Goal: Task Accomplishment & Management: Manage account settings

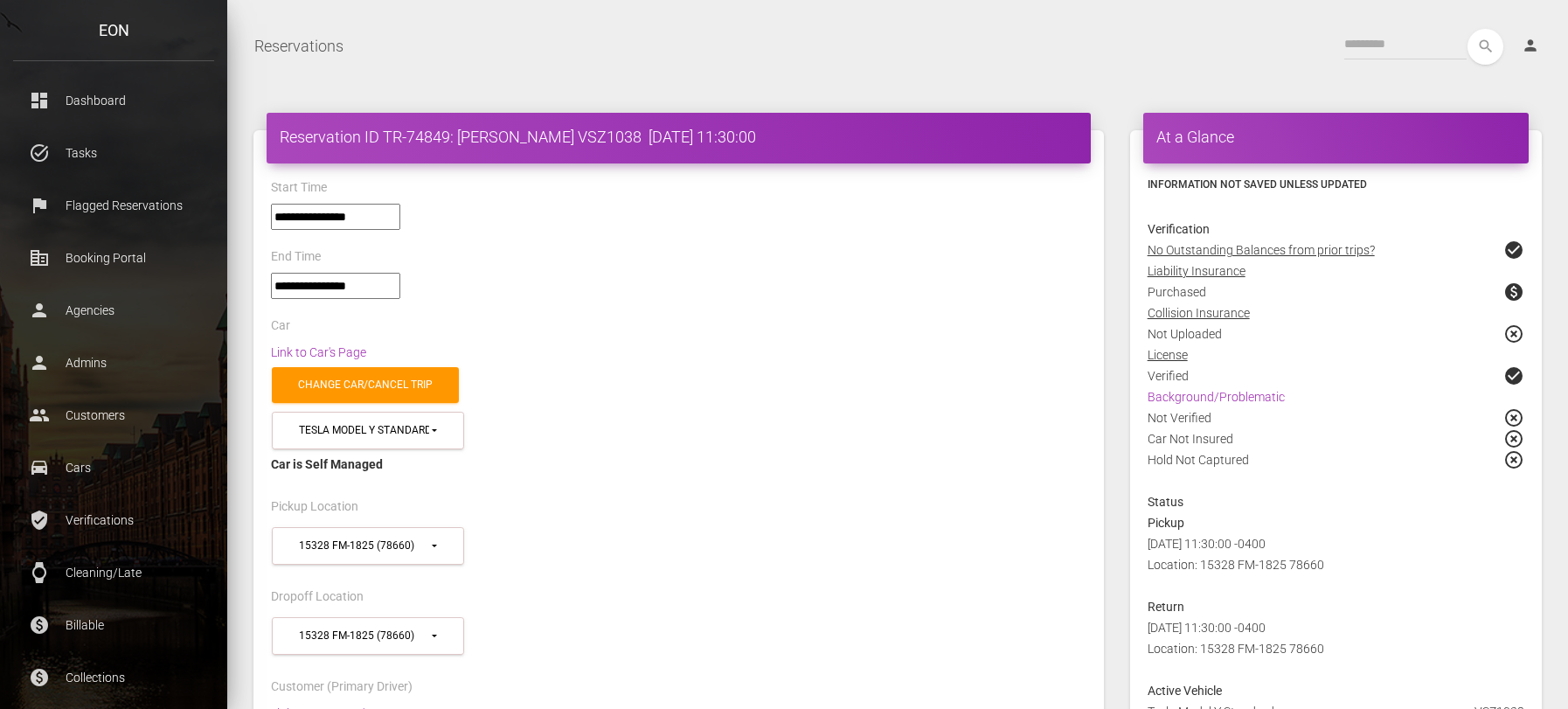
select select "*****"
select select
copy h4 "Doreen Sidney"
drag, startPoint x: 559, startPoint y: 138, endPoint x: 457, endPoint y: 146, distance: 102.3
click at [457, 146] on h4 "Reservation ID TR-74849: Doreen Sidney VSZ1038 2025-09-21 11:30:00" at bounding box center [679, 137] width 799 height 21
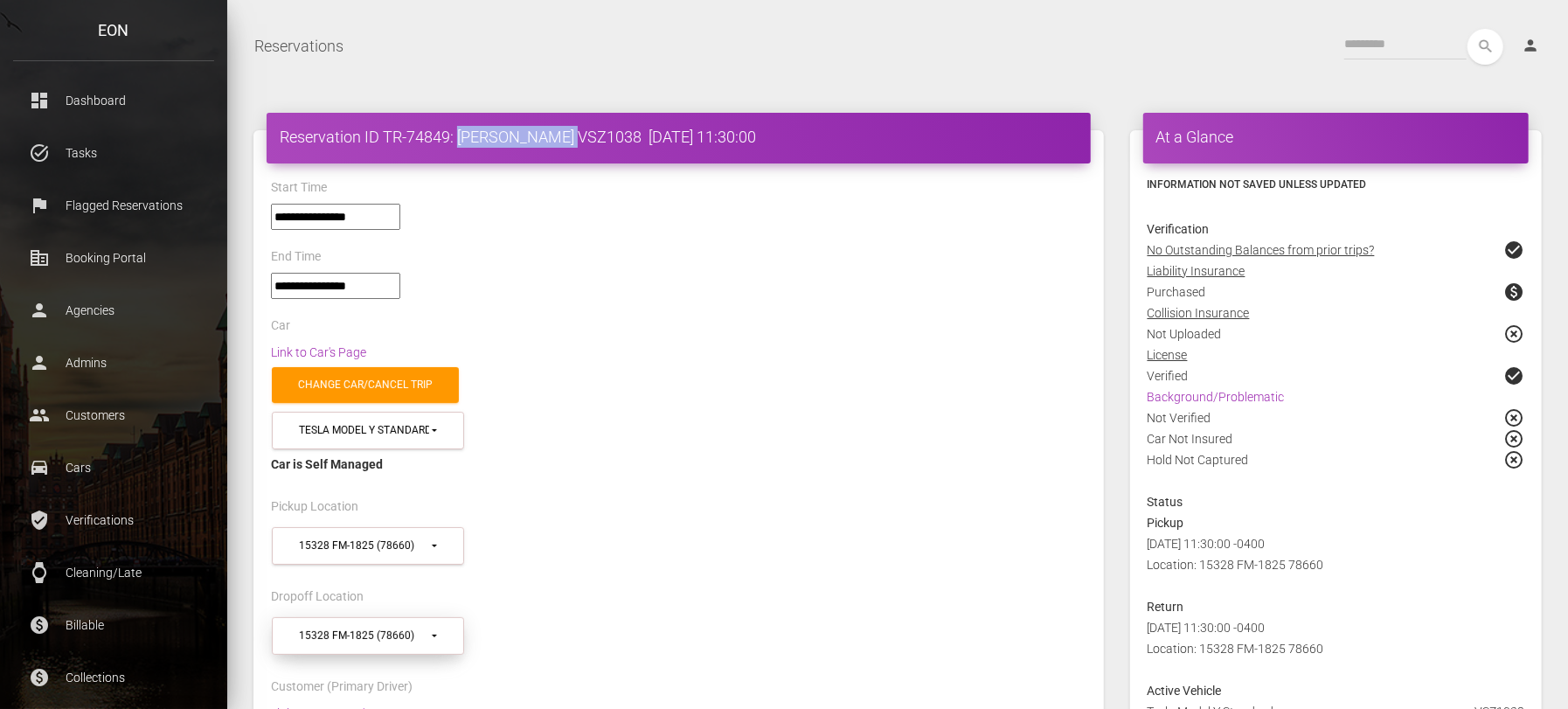
scroll to position [109, 0]
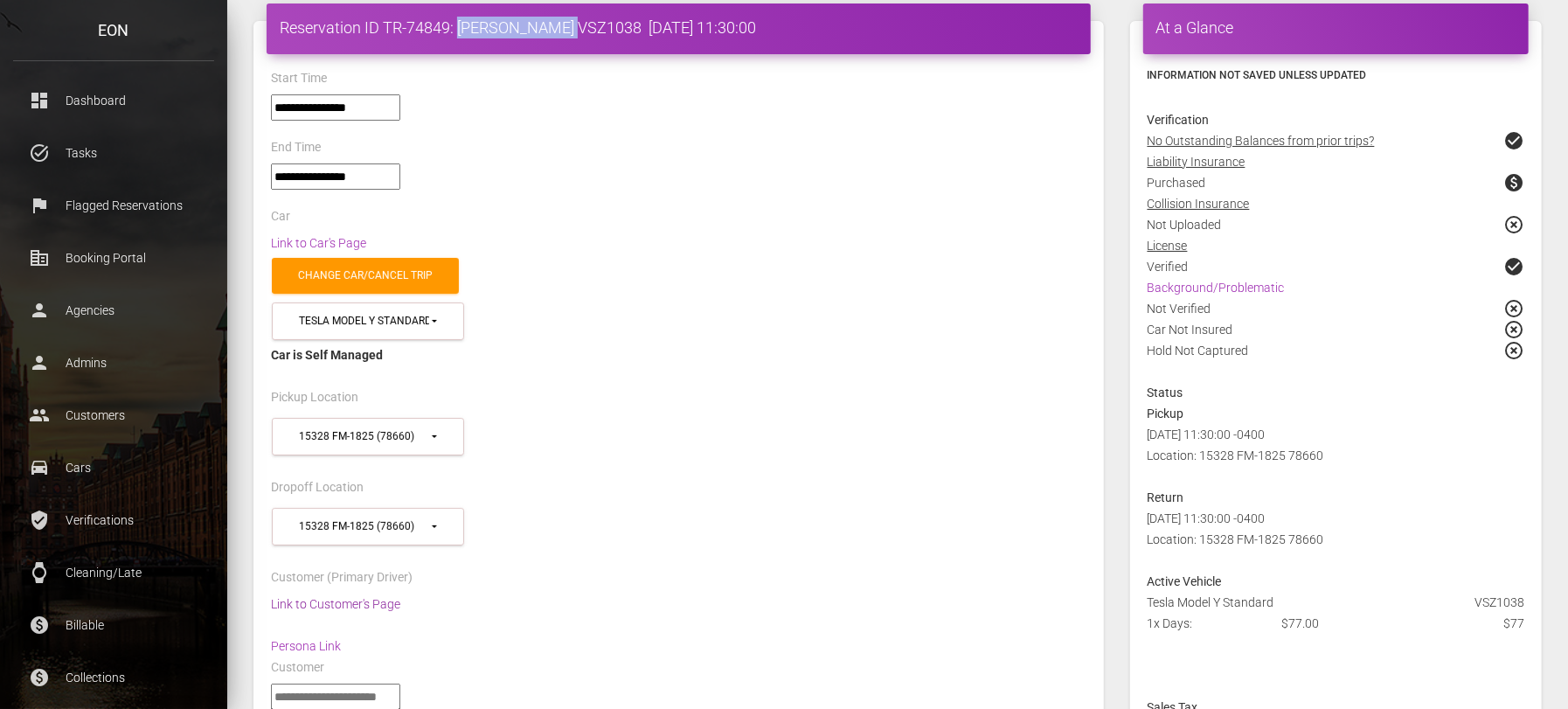
click at [373, 597] on link "Link to Customer's Page" at bounding box center [335, 604] width 129 height 14
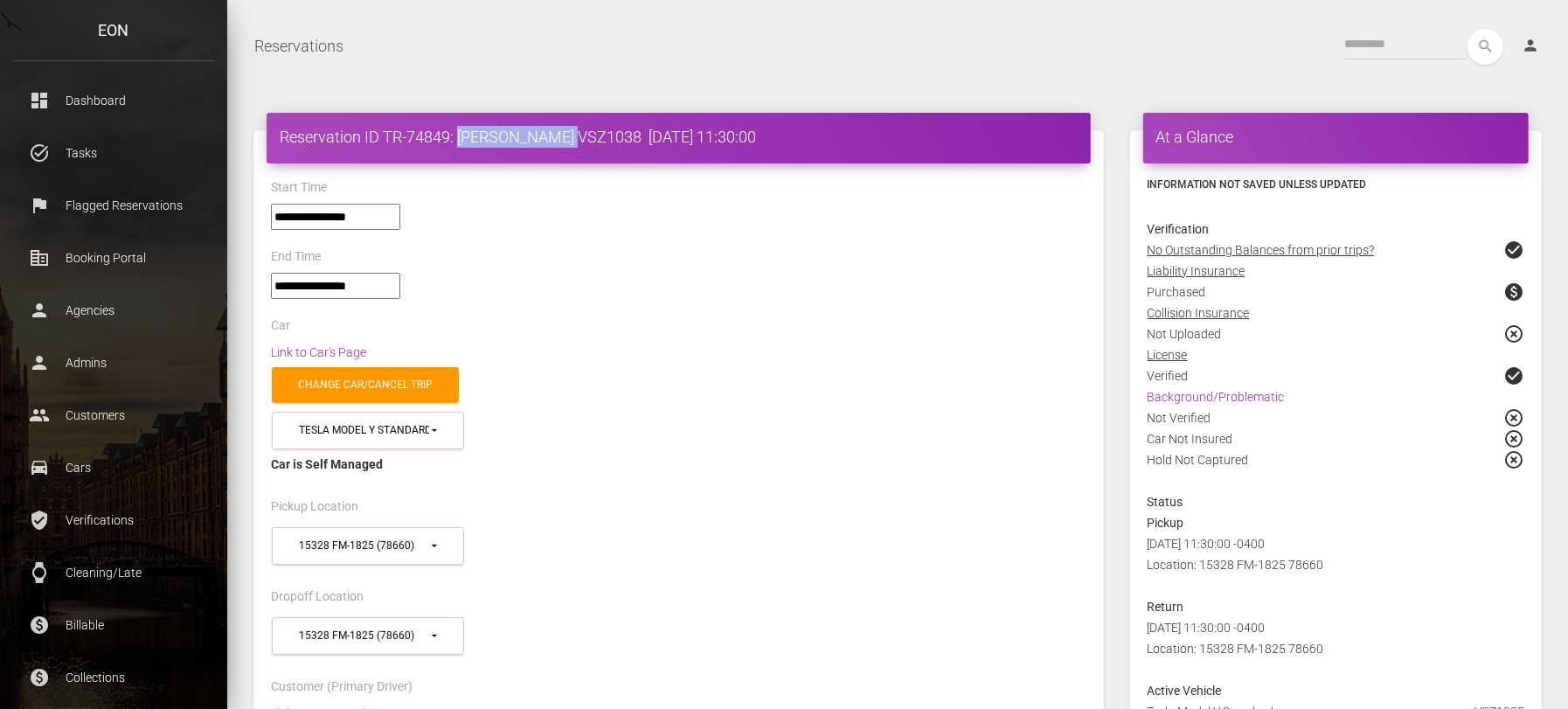
copy h4 "Doreen Sidney"
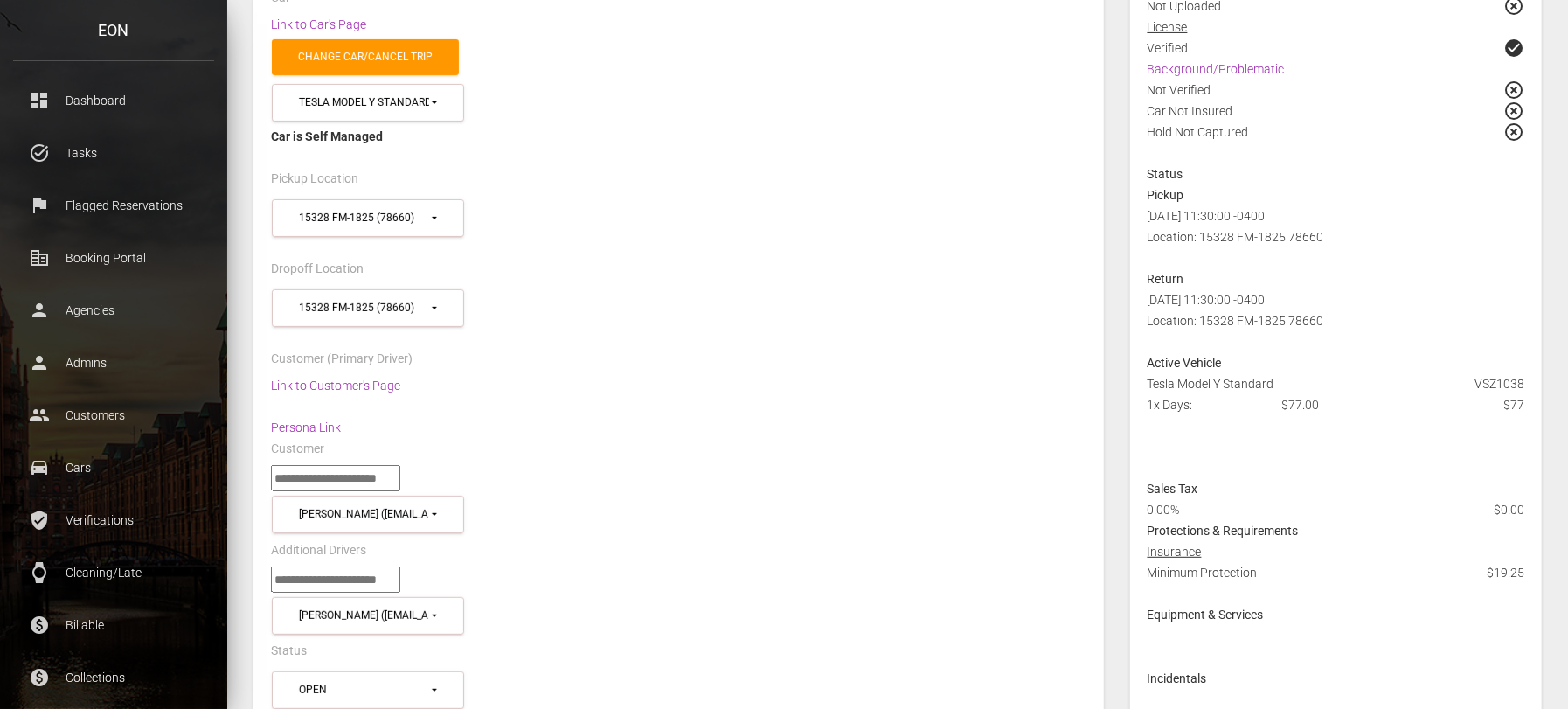
copy div "Tesla Model Y Standard"
drag, startPoint x: 1279, startPoint y: 373, endPoint x: 1142, endPoint y: 373, distance: 137.0
click at [1142, 373] on div "Tesla Model Y Standard VSZ1038" at bounding box center [1336, 384] width 403 height 21
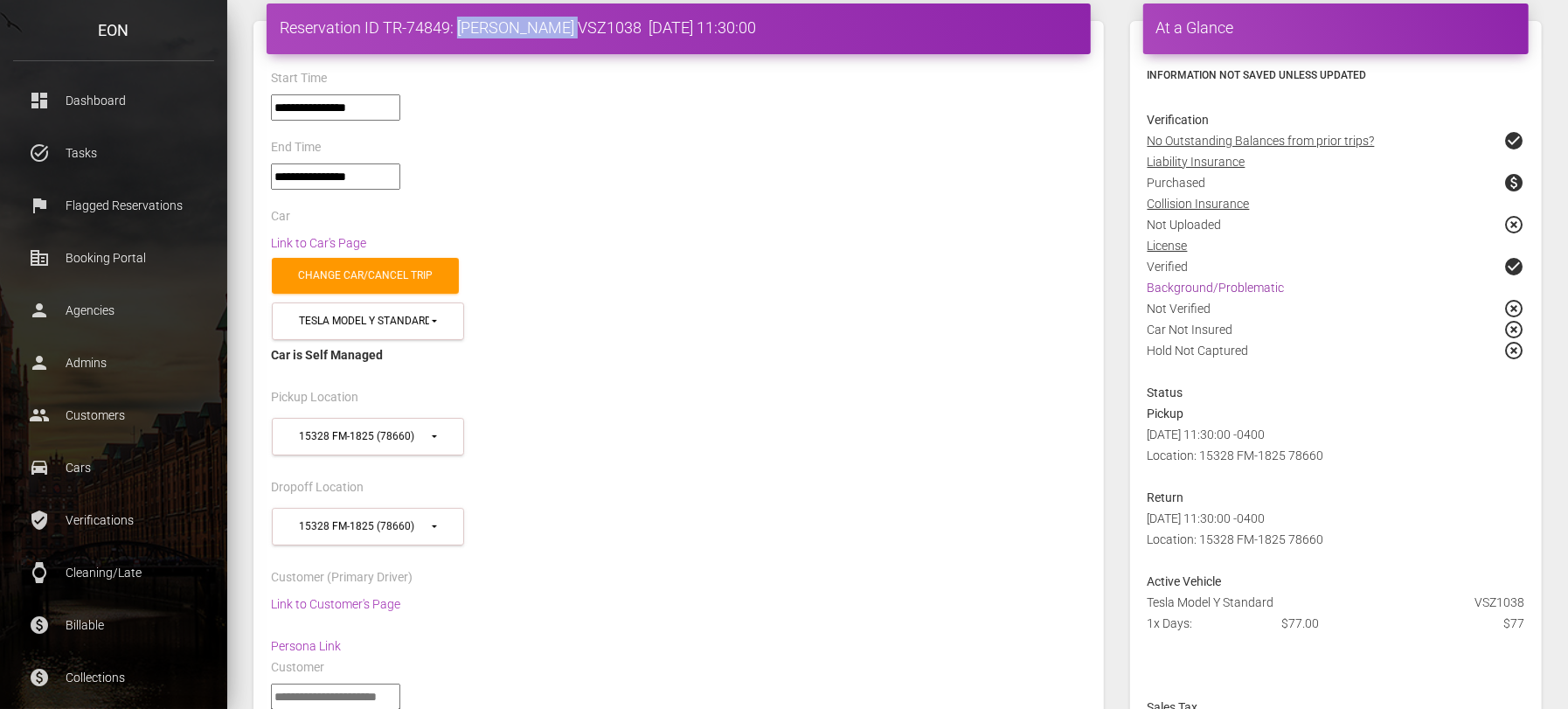
click at [1181, 288] on link "Background/Problematic" at bounding box center [1216, 287] width 137 height 14
click at [343, 240] on link "Link to Car's Page" at bounding box center [319, 243] width 95 height 14
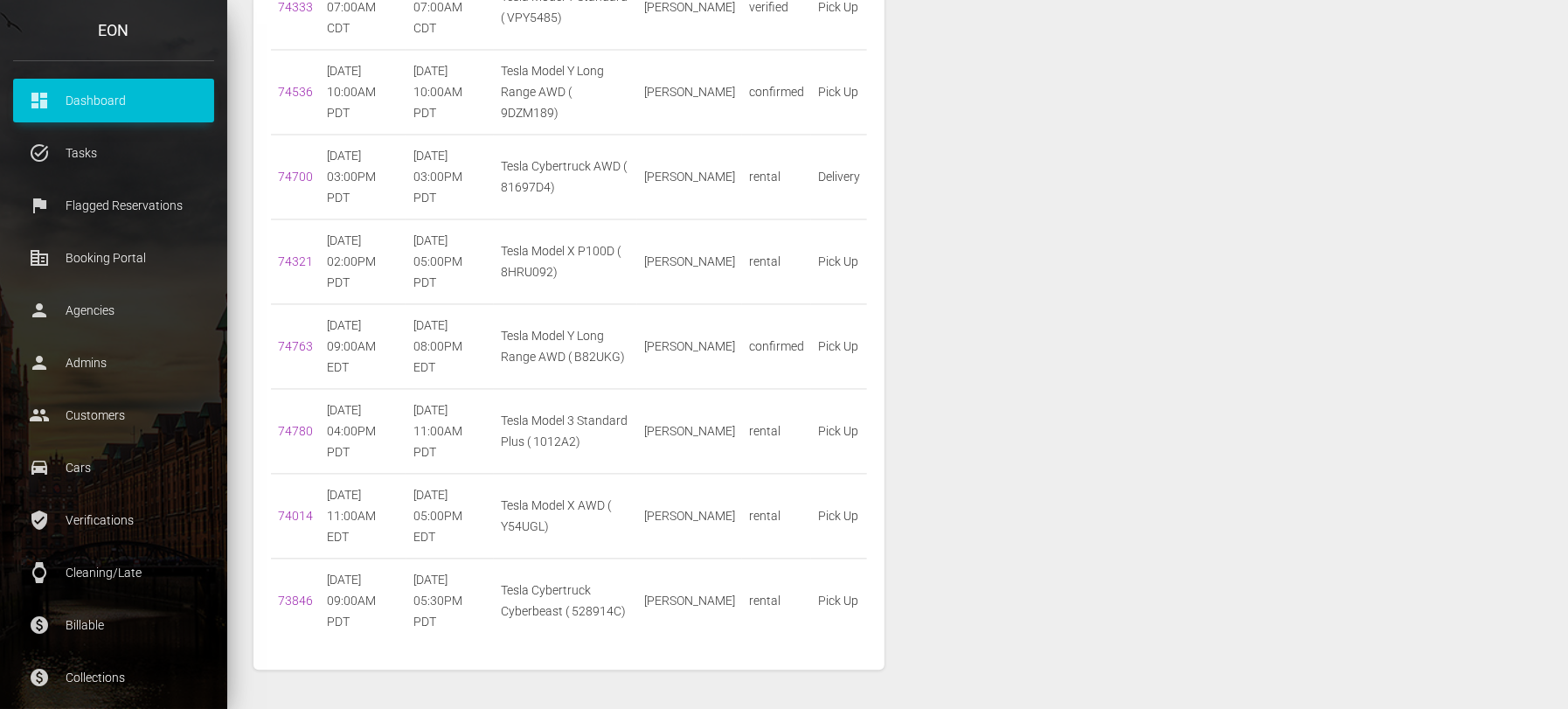
scroll to position [2118, 0]
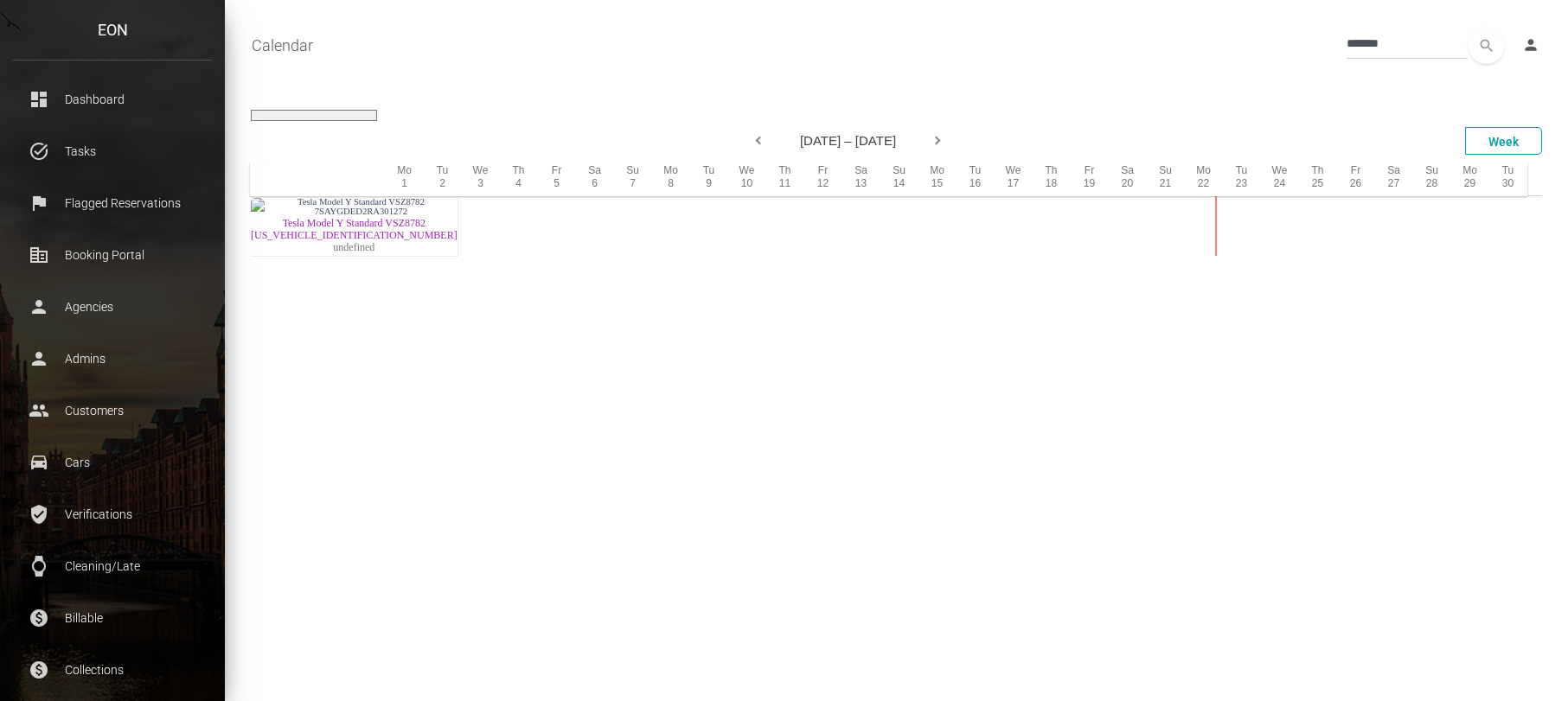
select select
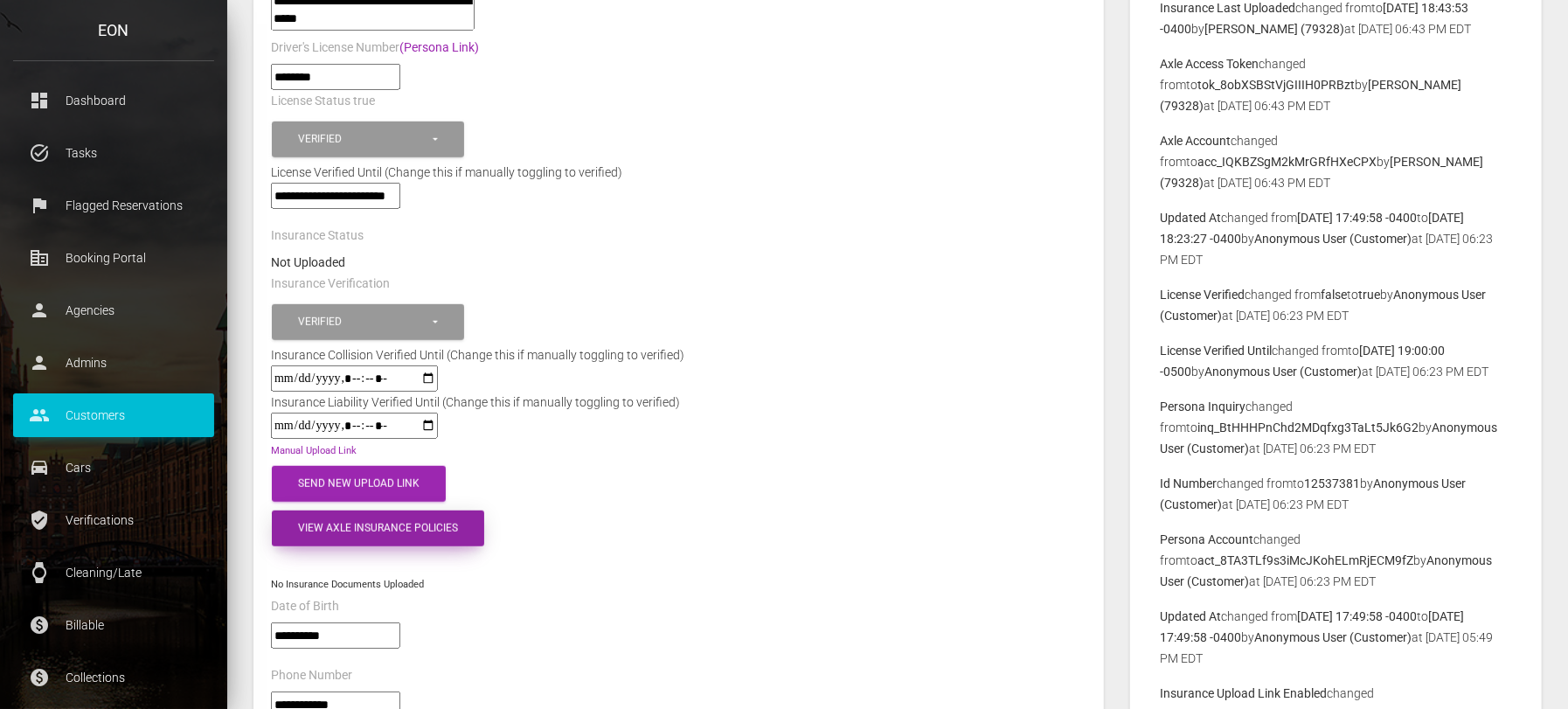
scroll to position [874, 0]
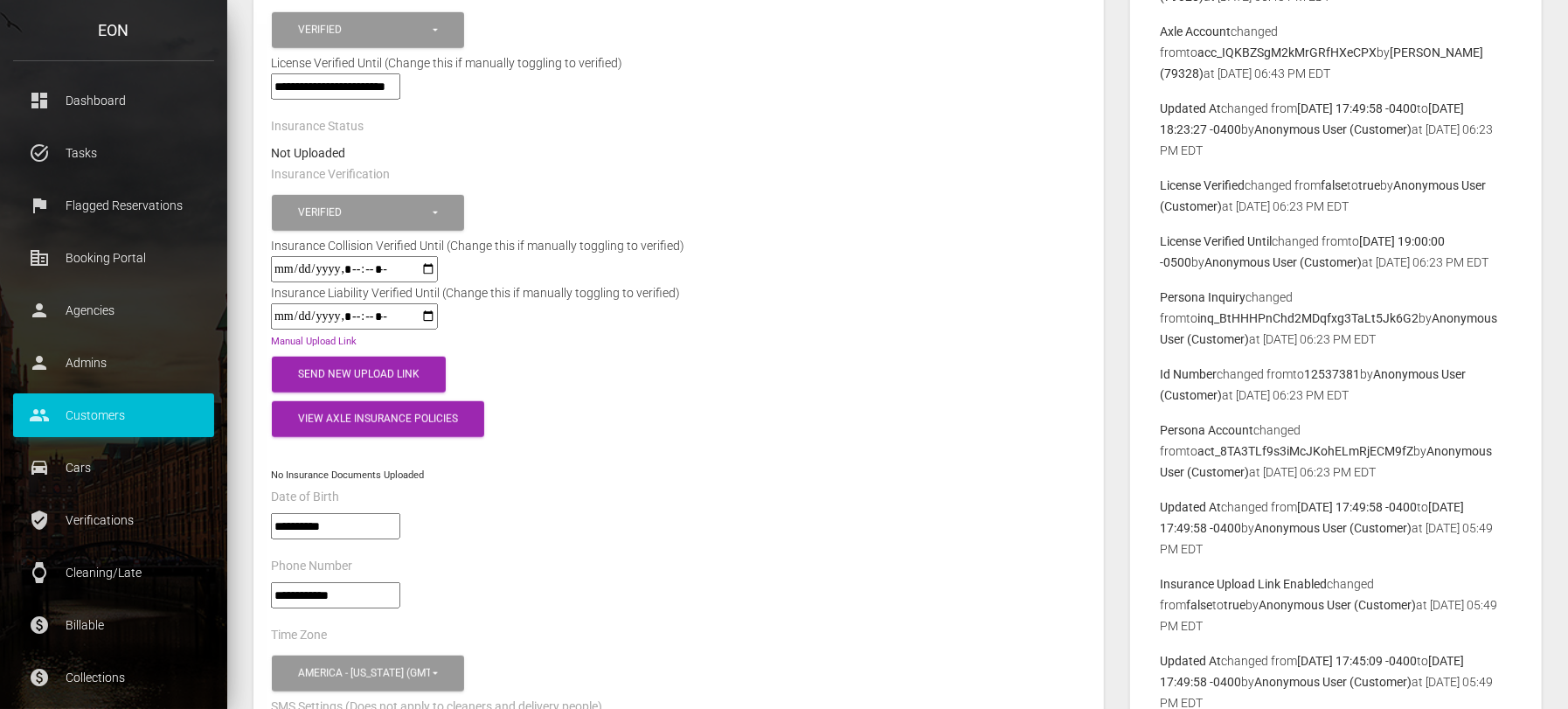
click at [366, 582] on input"] "**********" at bounding box center [335, 594] width 129 height 26
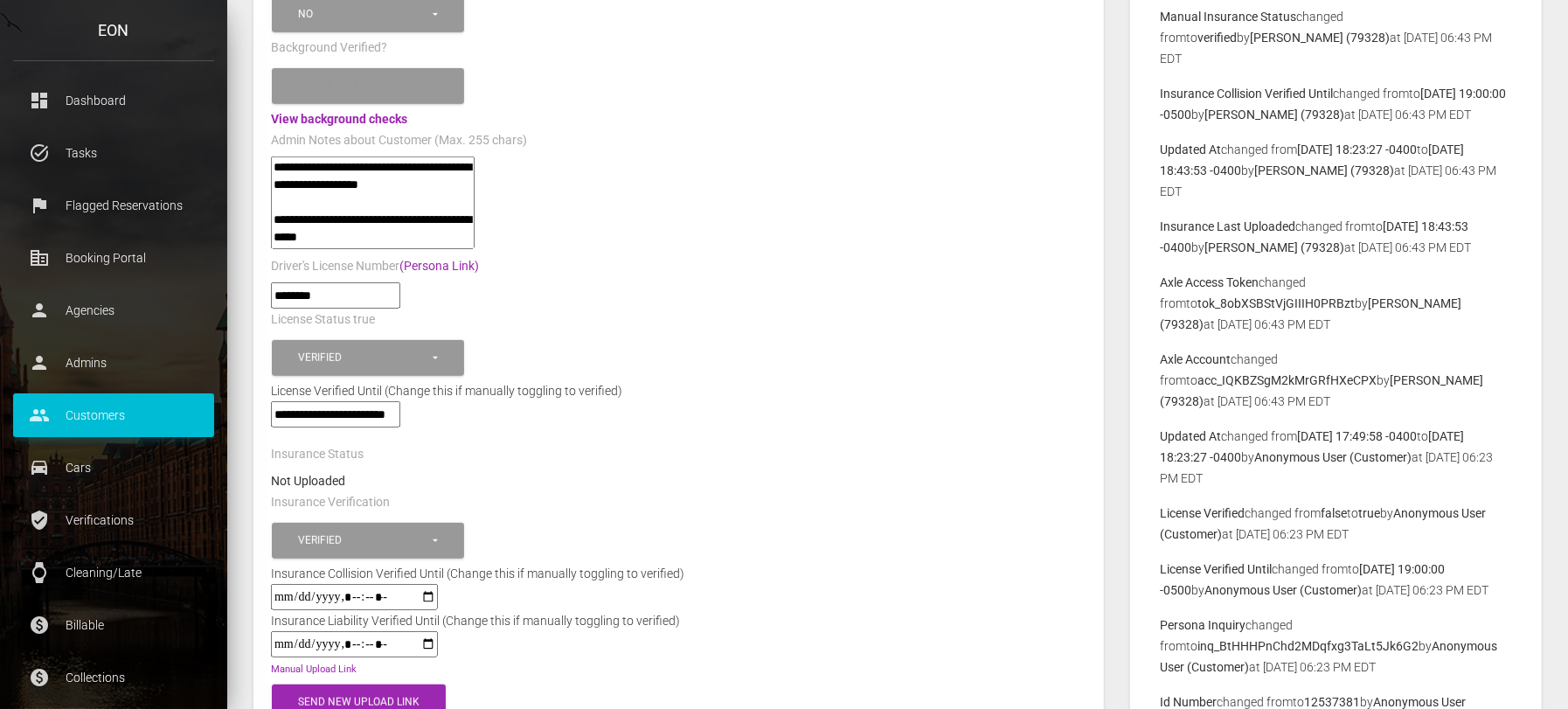
scroll to position [219, 0]
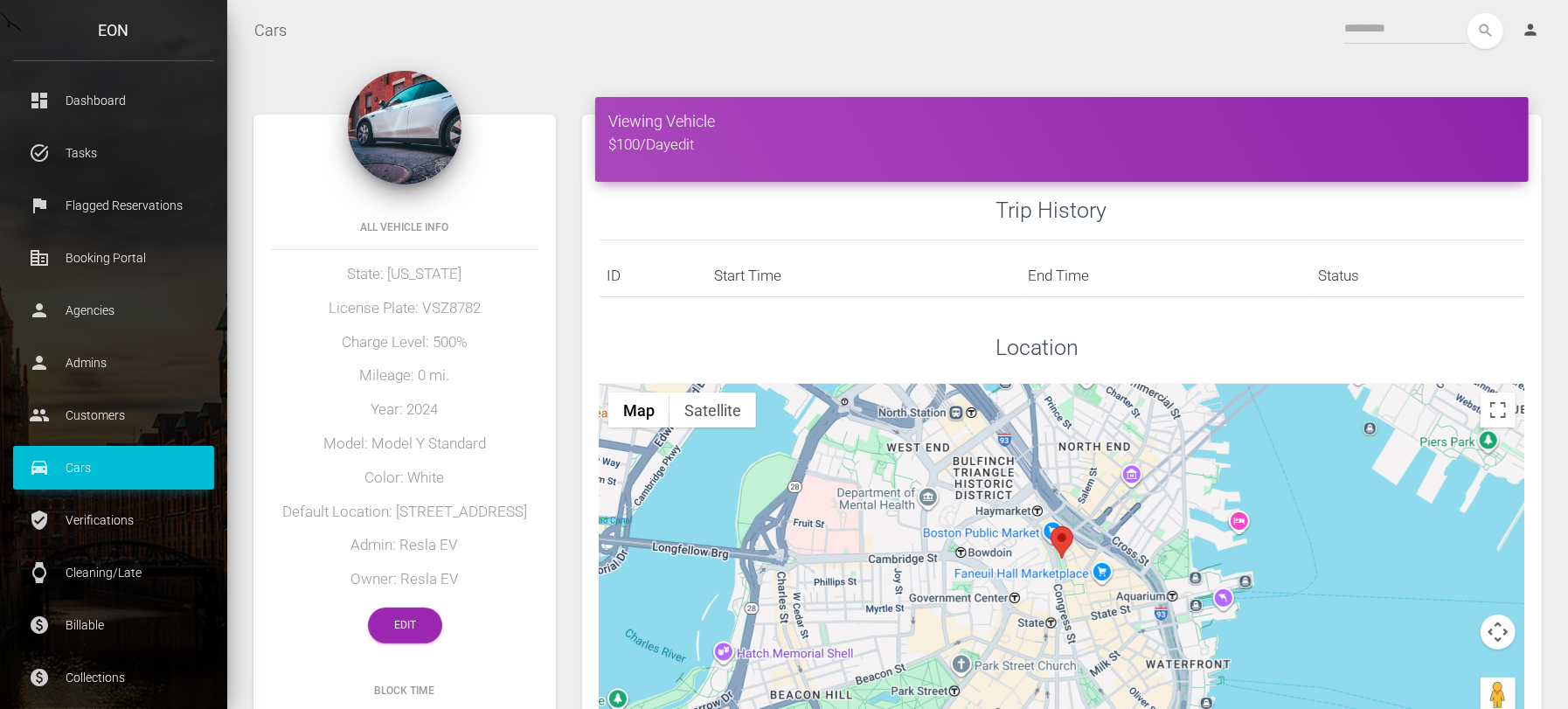
drag, startPoint x: 393, startPoint y: 509, endPoint x: 412, endPoint y: 524, distance: 24.2
click at [412, 523] on h5 "Default Location: 9500 S I-35 Frontage Rd" at bounding box center [404, 513] width 267 height 21
copy h5 "9500 S I-35 Frontage Rd"
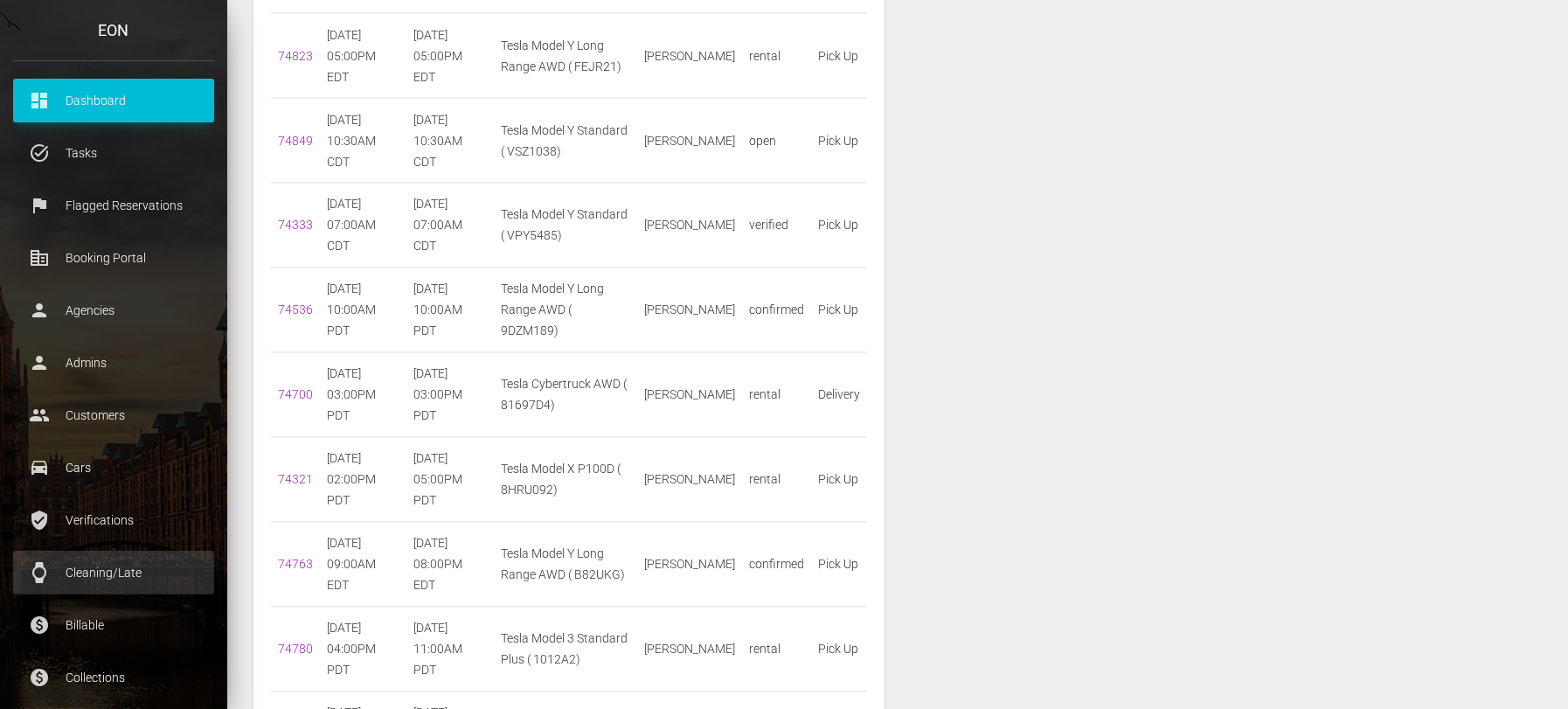
scroll to position [219, 0]
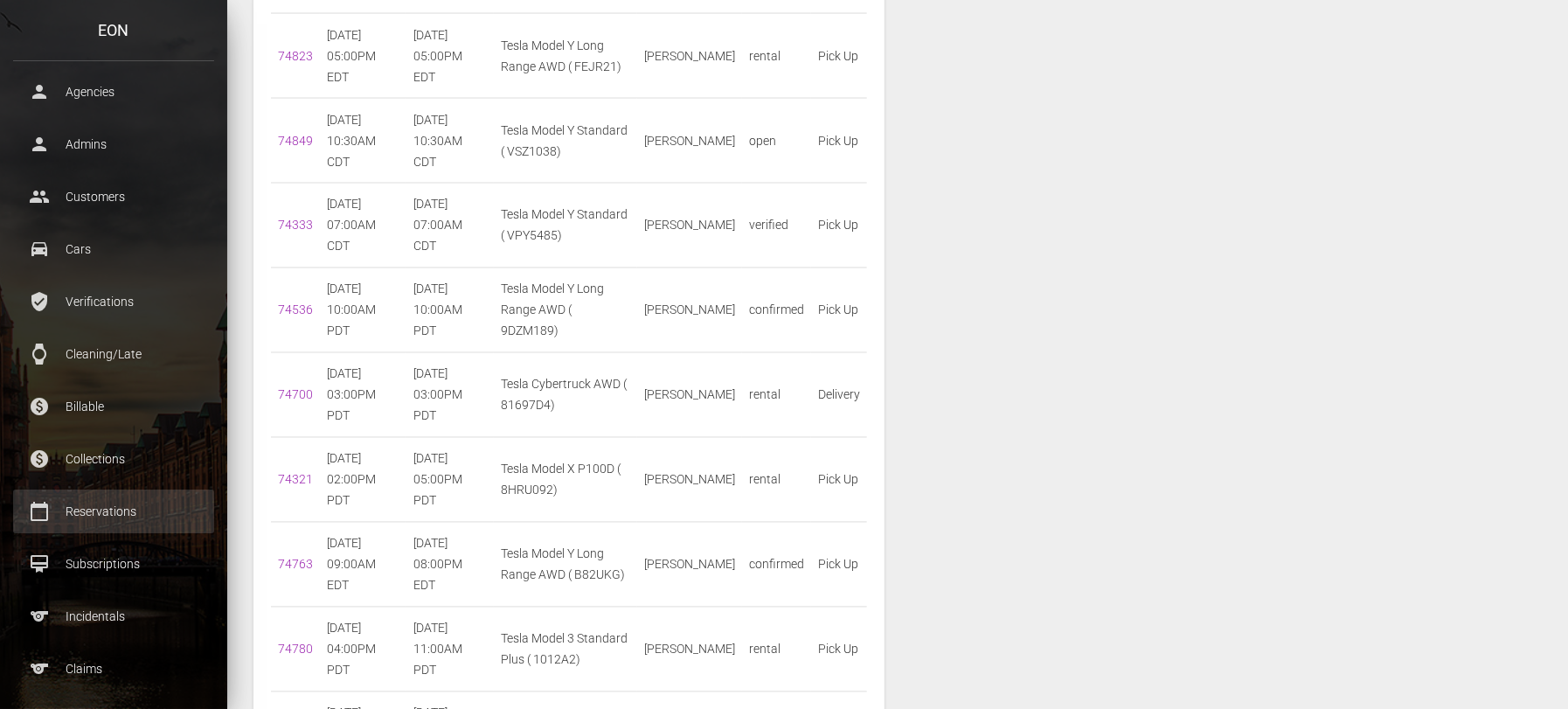
click at [126, 508] on p "Reservations" at bounding box center [114, 511] width 175 height 26
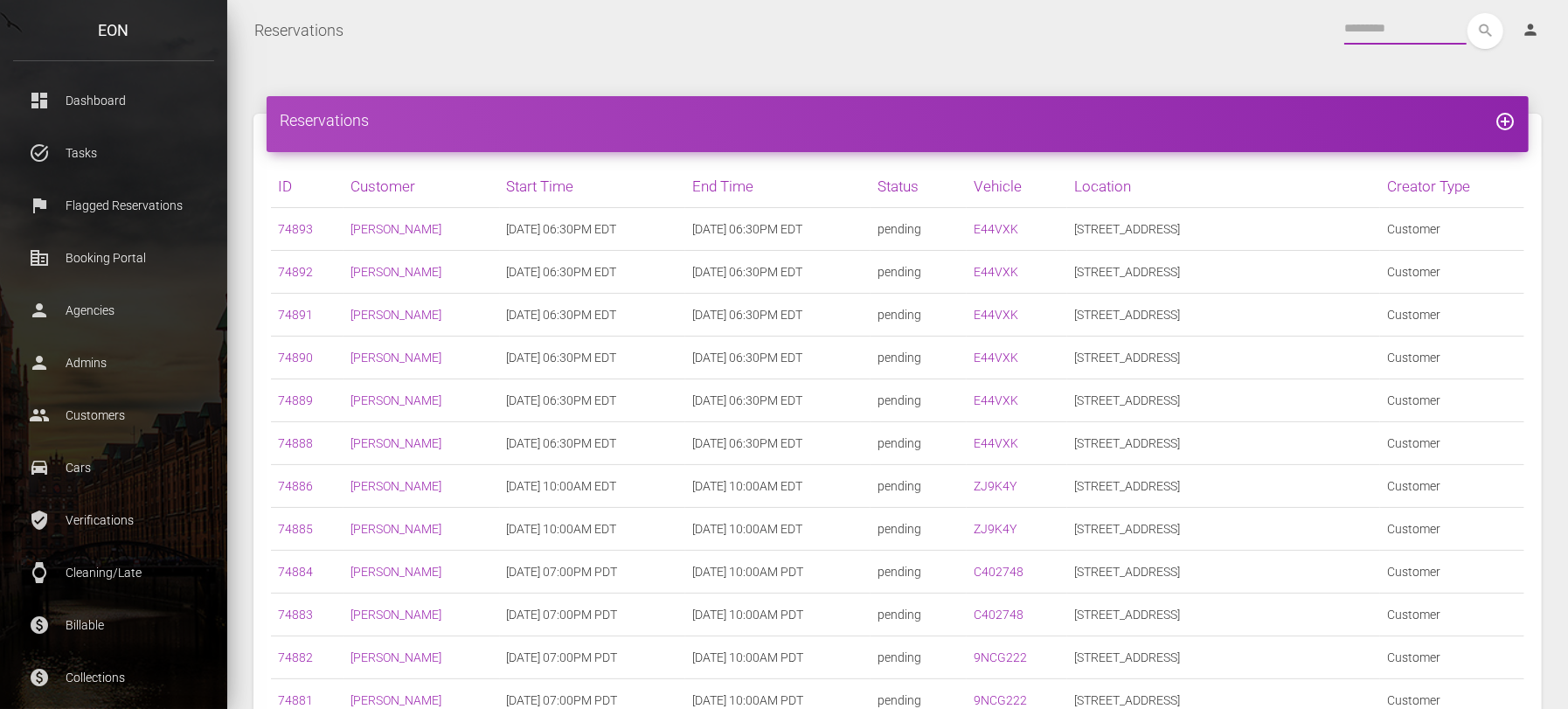
click at [1377, 16] on input "text" at bounding box center [1406, 28] width 122 height 31
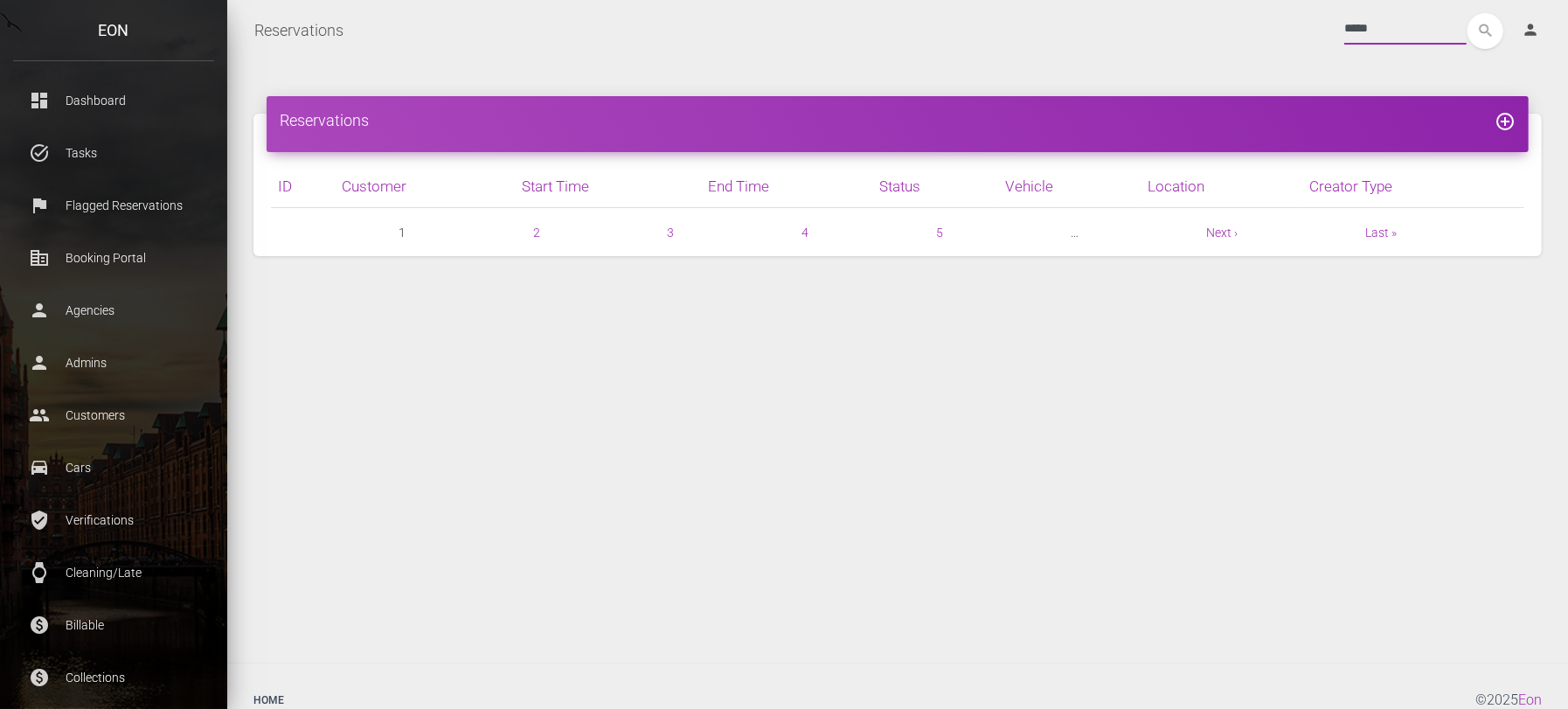
type input "*****"
click at [1468, 13] on button "search" at bounding box center [1485, 30] width 36 height 36
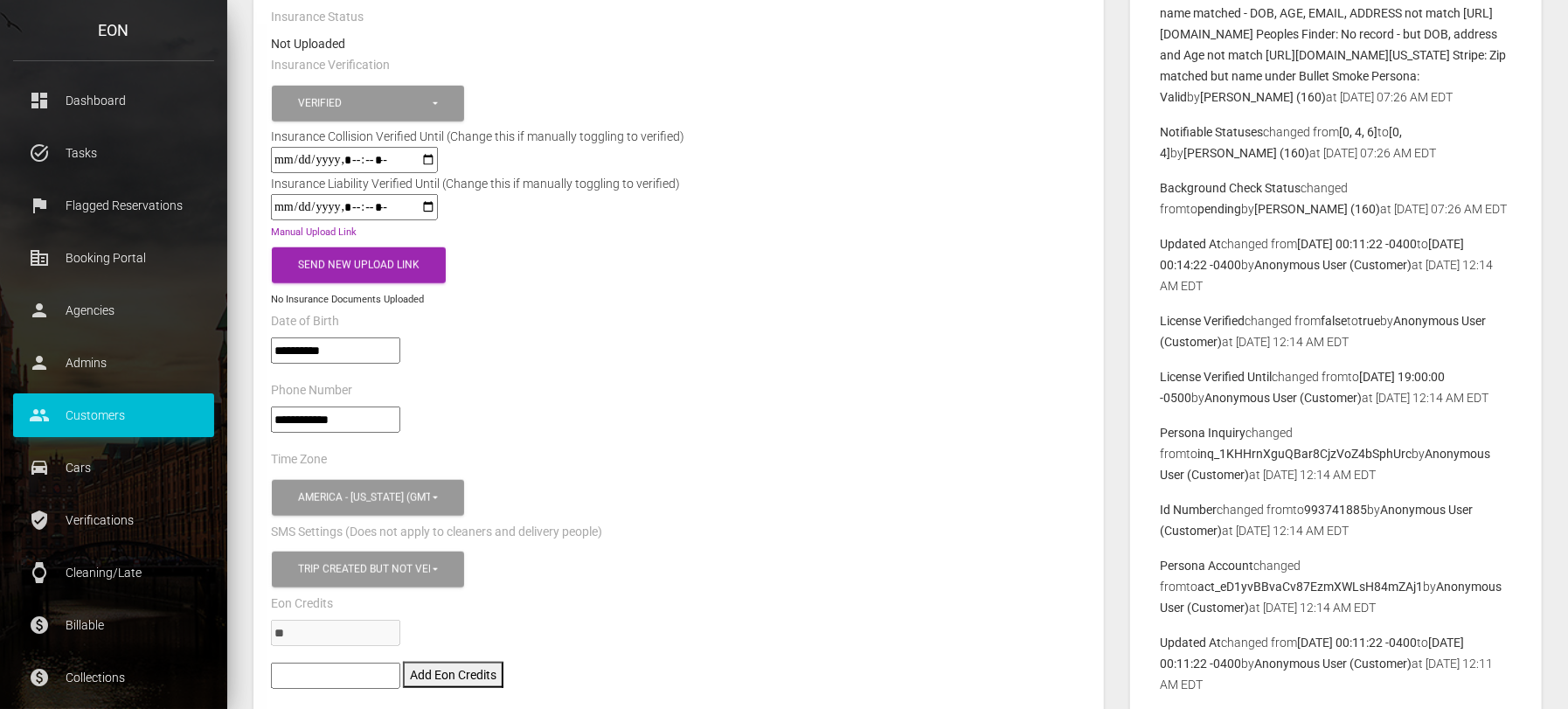
scroll to position [1311, 0]
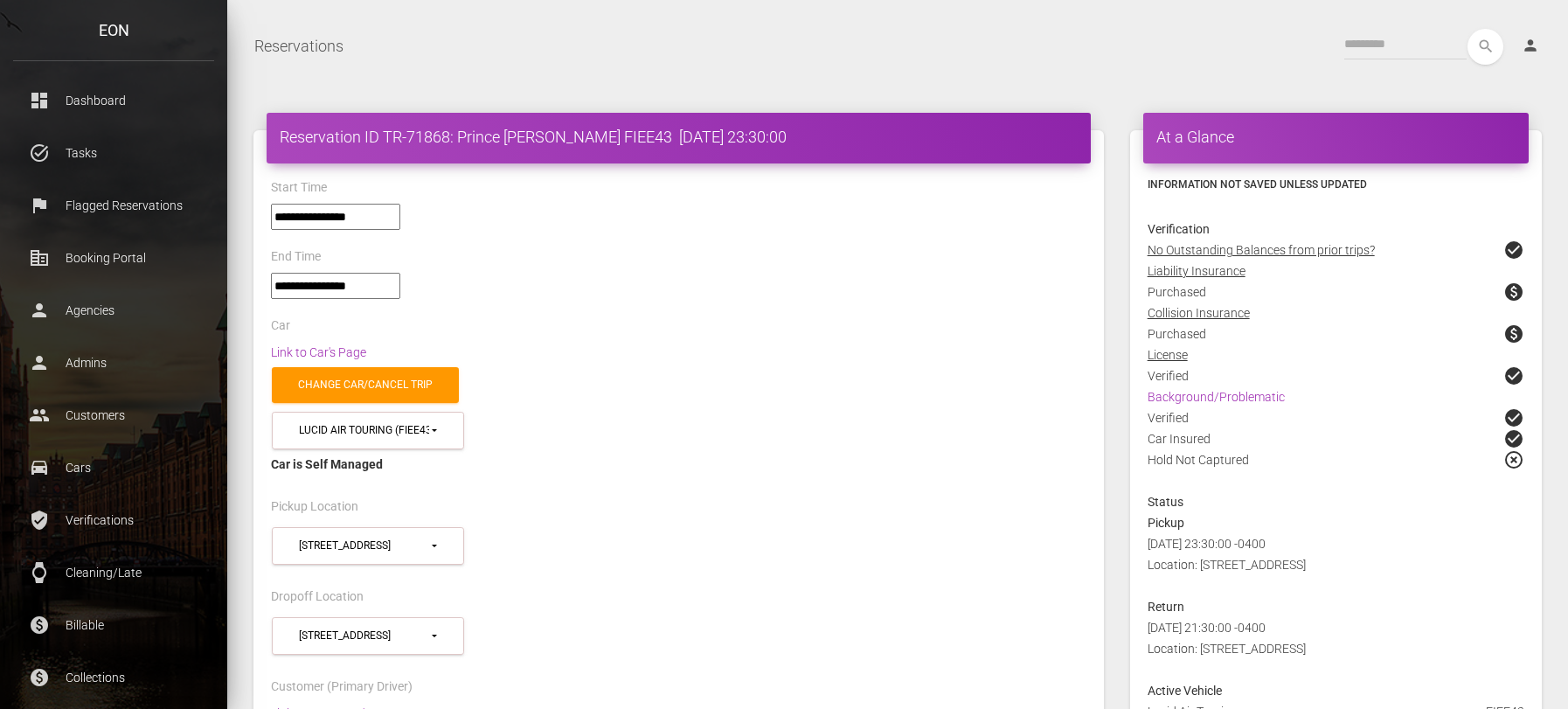
select select "*****"
select select
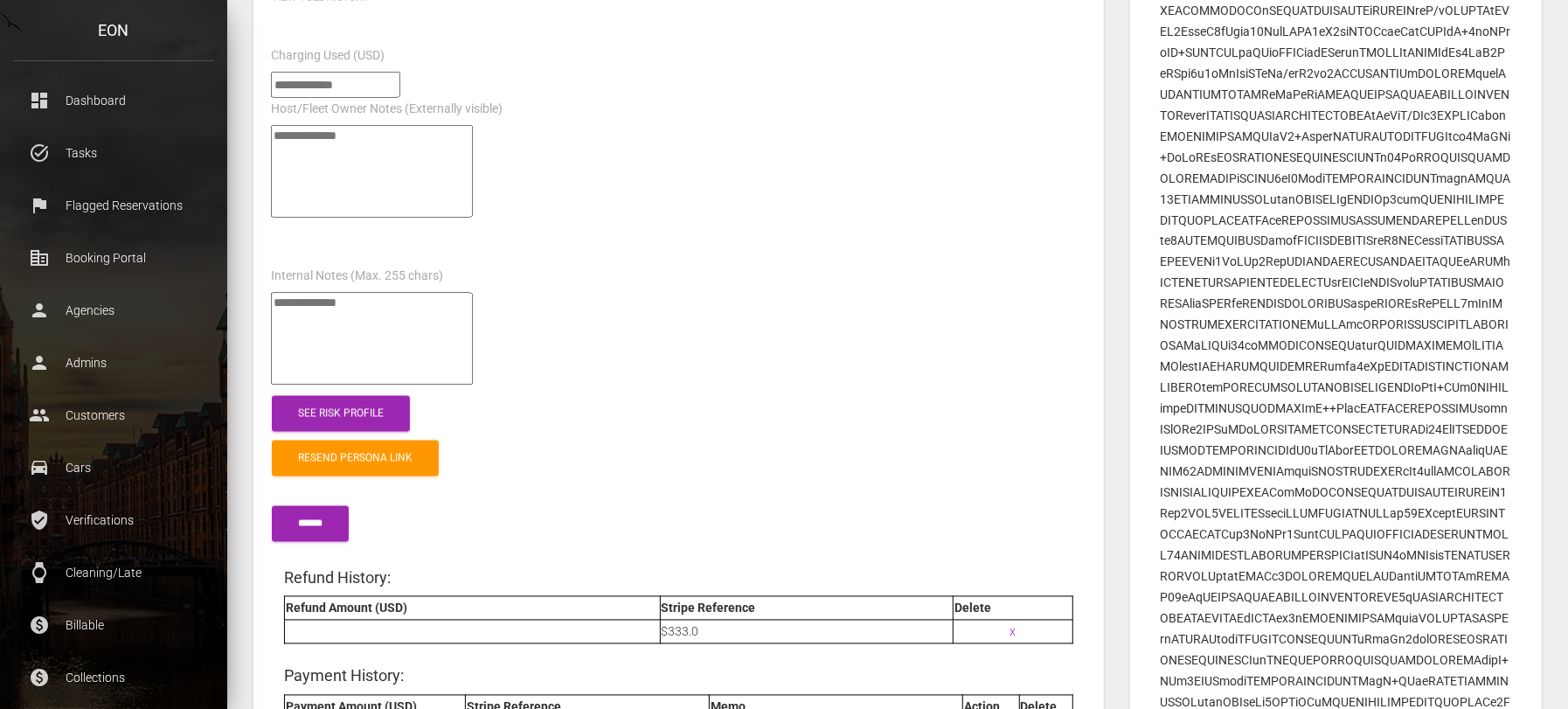
scroll to position [2404, 0]
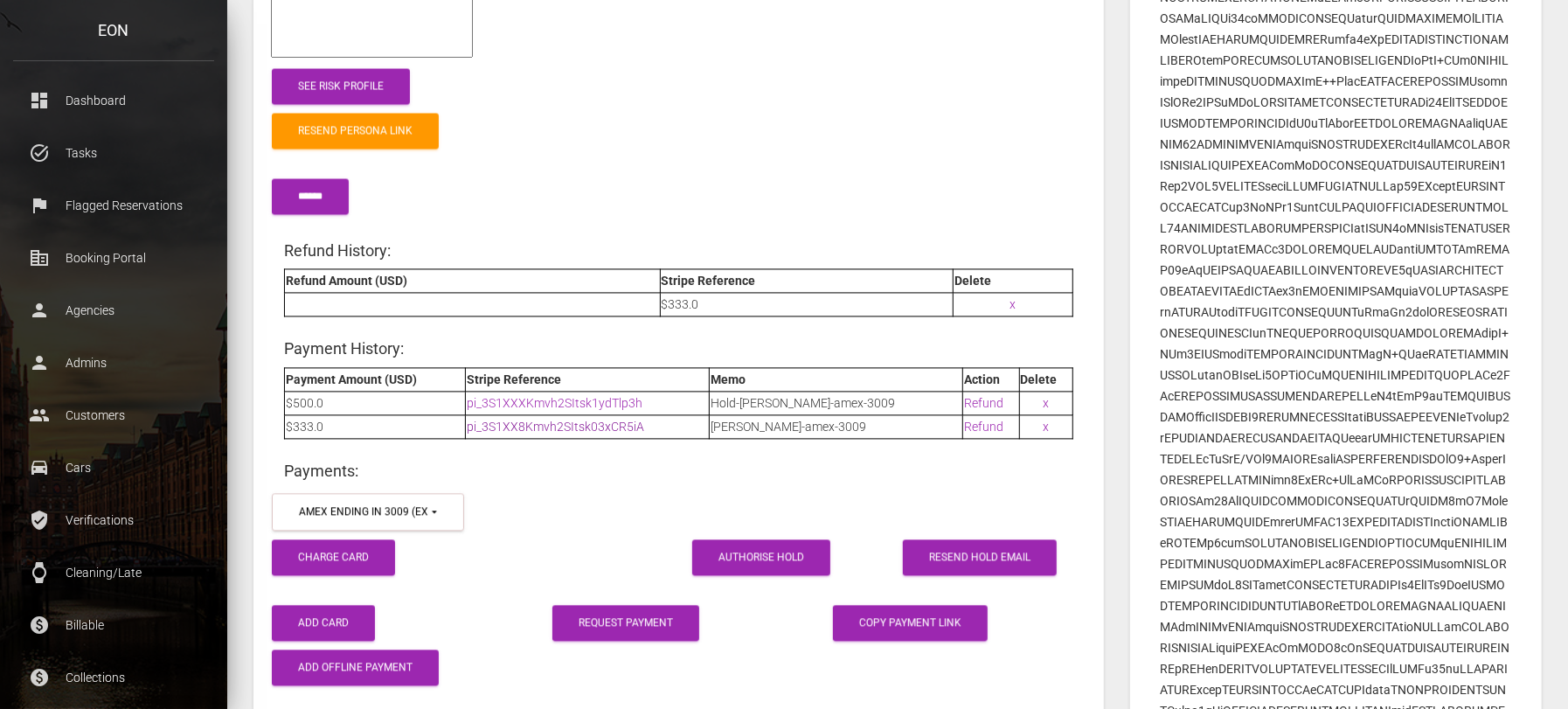
click at [564, 420] on link "pi_3S1XX8Kmvh2SItsk03xCR5iA" at bounding box center [556, 426] width 178 height 14
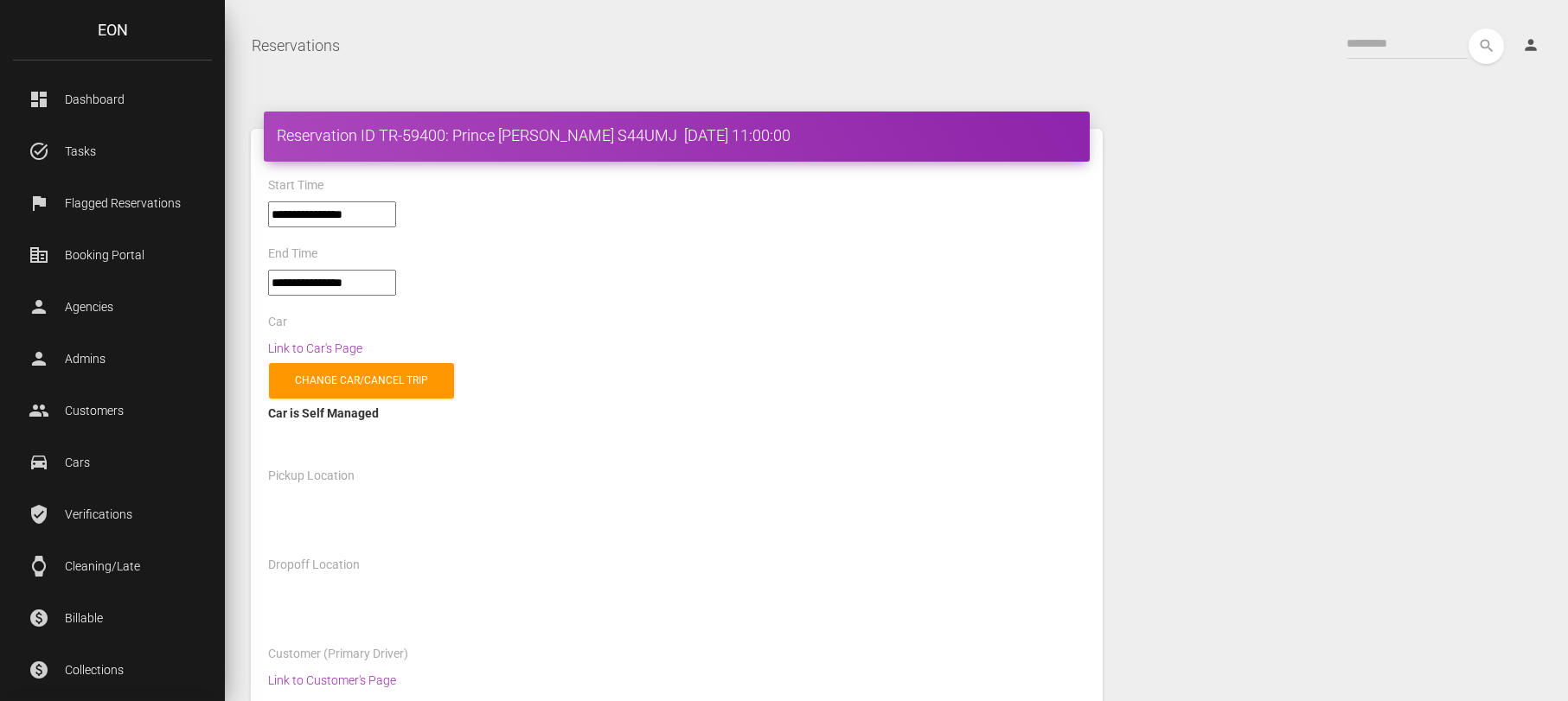
select select "*****"
select select
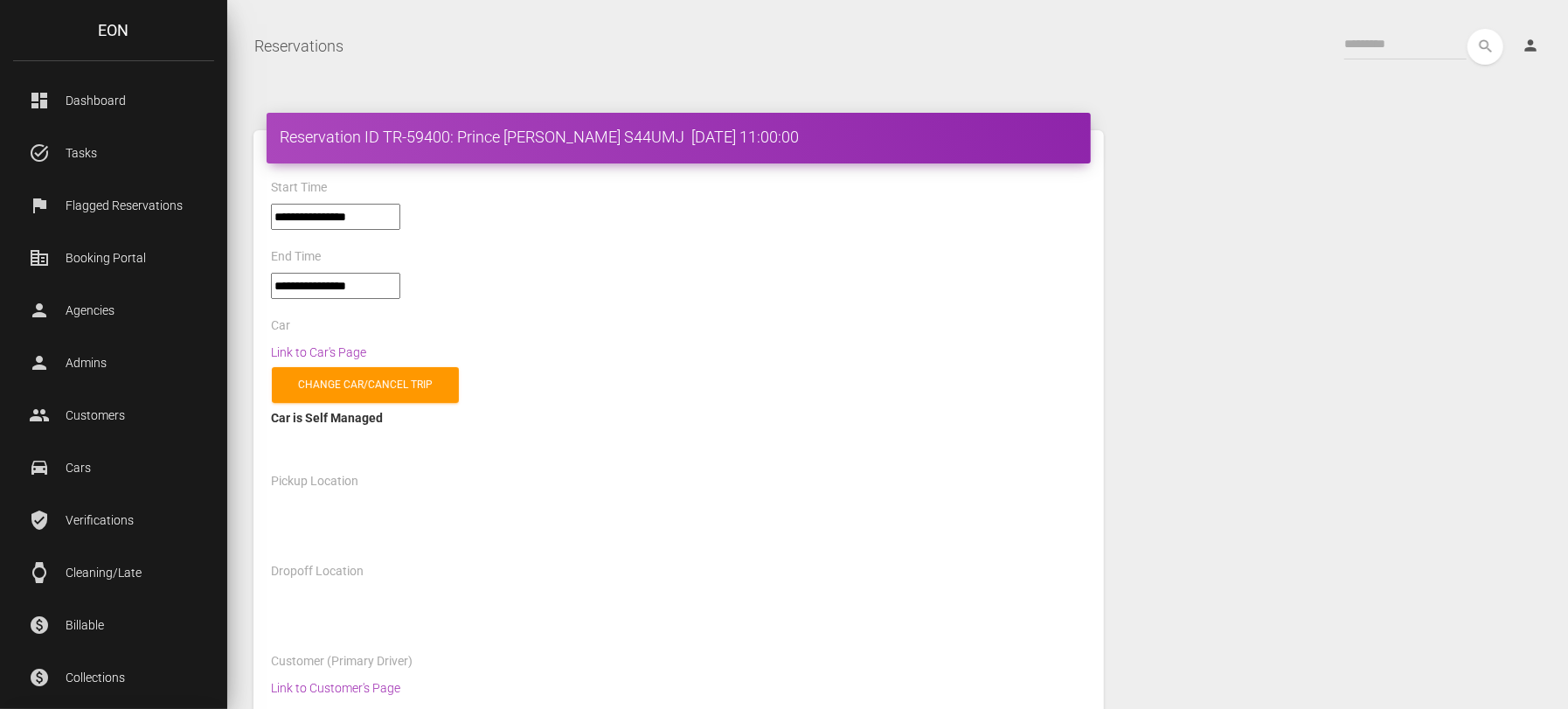
select select "*****"
select select
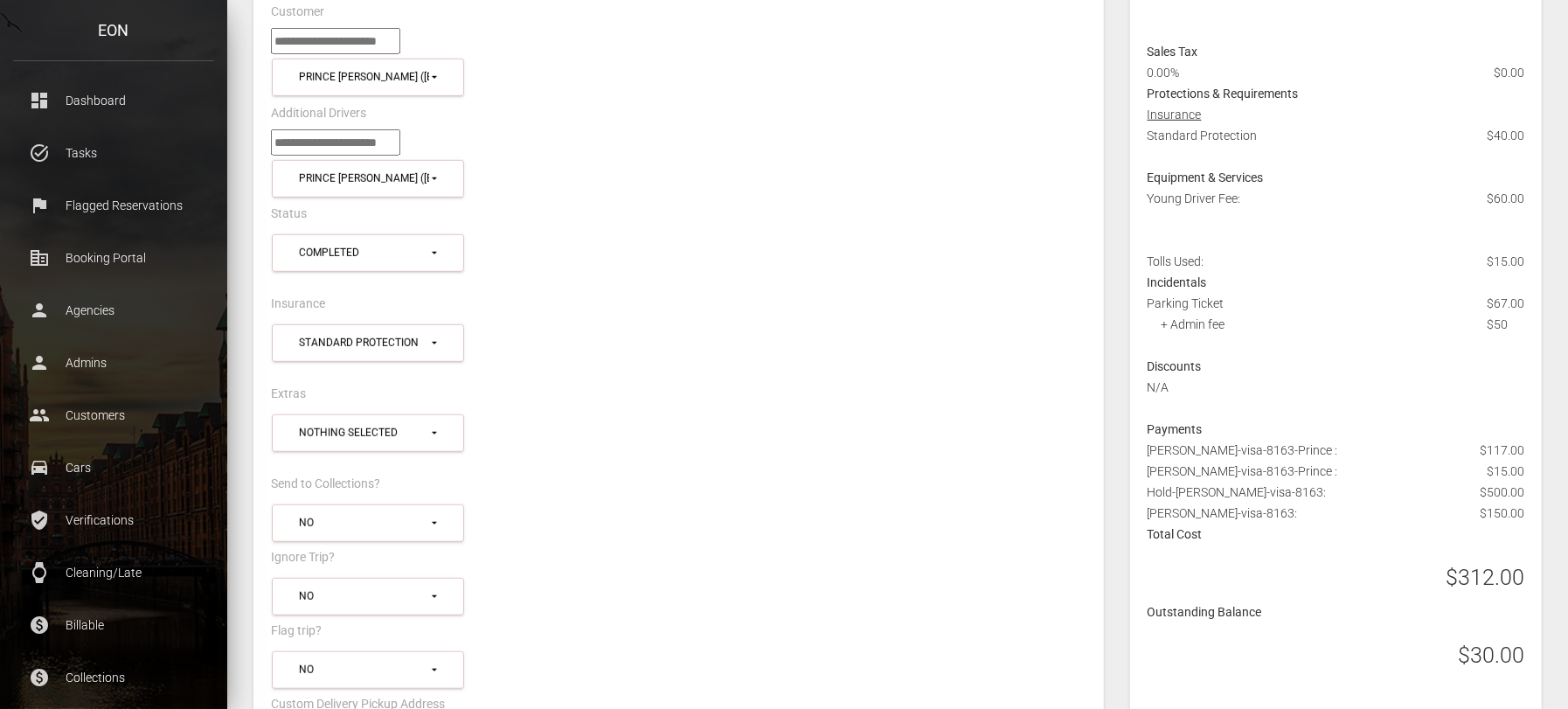
scroll to position [546, 0]
